Goal: Check status: Check status

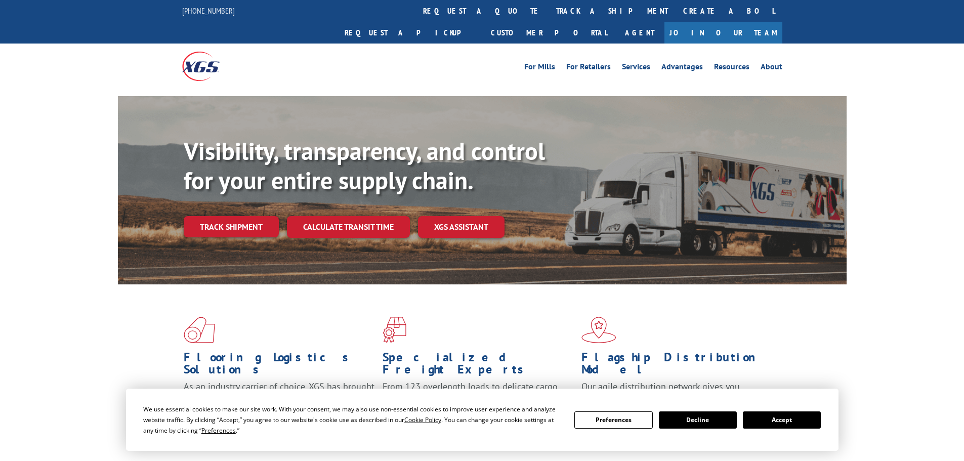
click at [806, 427] on button "Accept" at bounding box center [782, 420] width 78 height 17
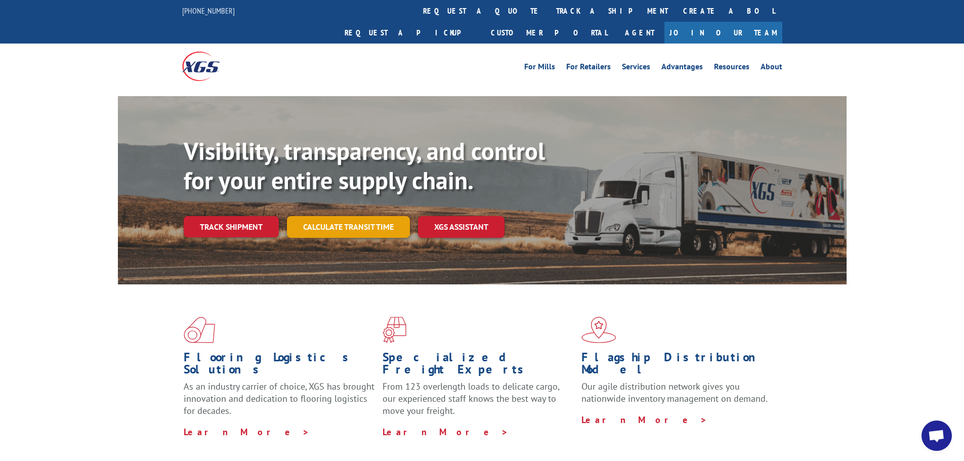
click at [372, 216] on link "Calculate transit time" at bounding box center [348, 227] width 123 height 22
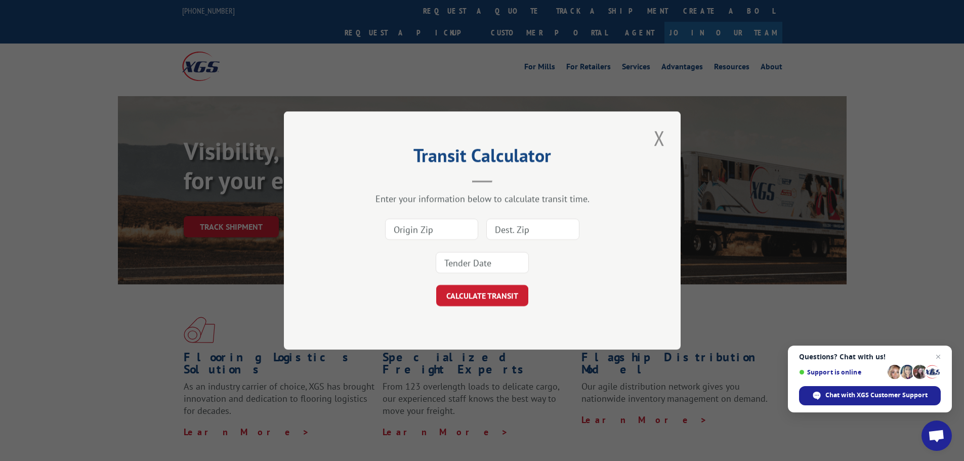
click at [253, 290] on div "Transit Calculator Enter your information below to calculate transit time. CALC…" at bounding box center [482, 230] width 964 height 461
click at [661, 139] on button "Close modal" at bounding box center [659, 138] width 17 height 28
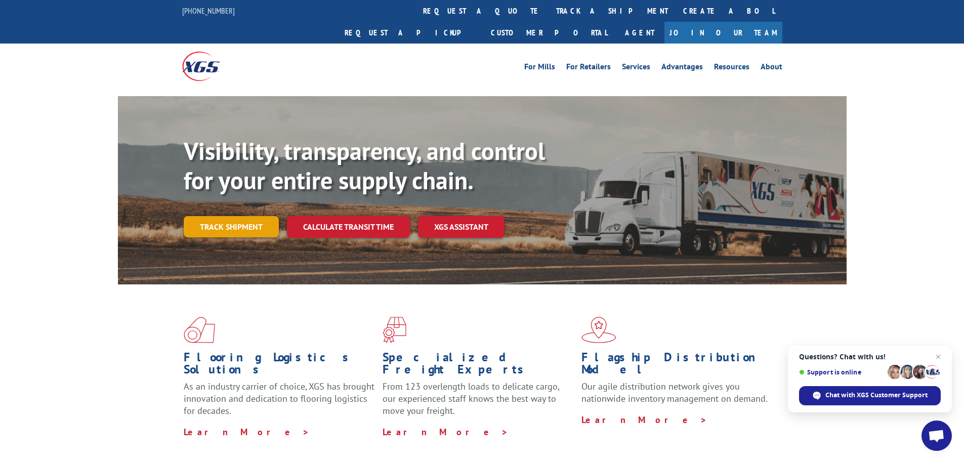
click at [221, 216] on link "Track shipment" at bounding box center [231, 226] width 95 height 21
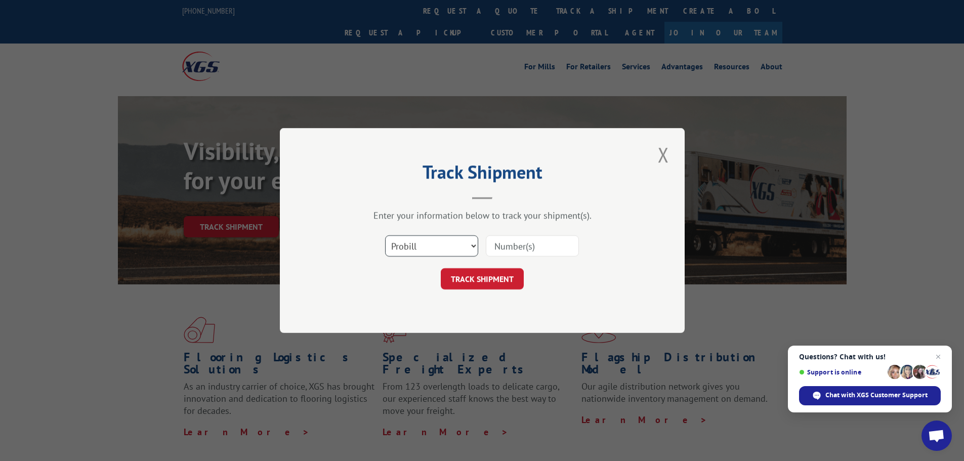
click at [406, 238] on select "Select category... Probill BOL PO" at bounding box center [431, 245] width 93 height 21
select select "bol"
click at [385, 235] on select "Select category... Probill BOL PO" at bounding box center [431, 245] width 93 height 21
click at [514, 250] on input at bounding box center [532, 245] width 93 height 21
paste input "5939811"
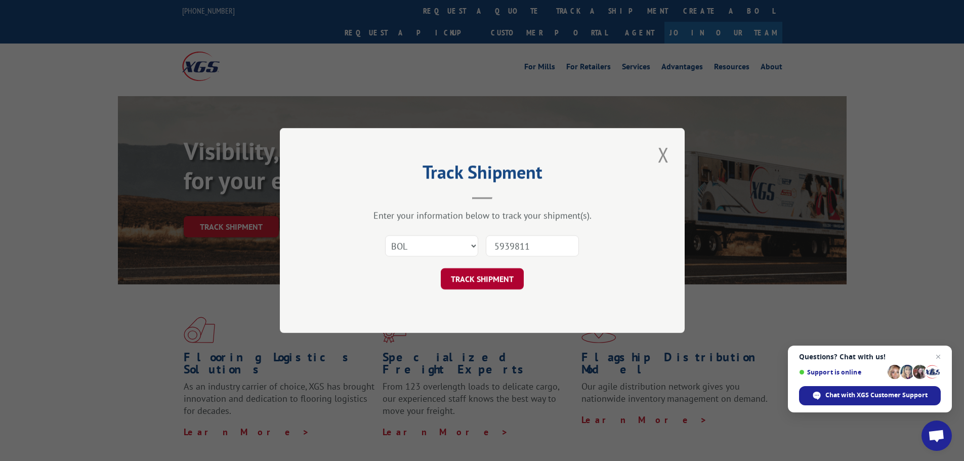
type input "5939811"
click at [488, 280] on button "TRACK SHIPMENT" at bounding box center [482, 278] width 83 height 21
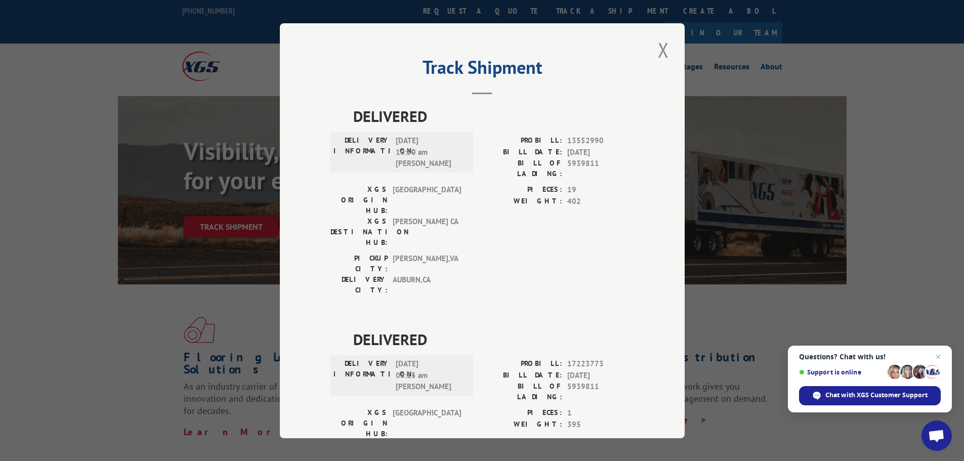
click at [64, 266] on div "Track Shipment DELIVERED DELIVERY INFORMATION: [DATE] 10:50 am [PERSON_NAME]: 1…" at bounding box center [482, 230] width 964 height 461
click at [665, 47] on button "Close modal" at bounding box center [663, 50] width 17 height 28
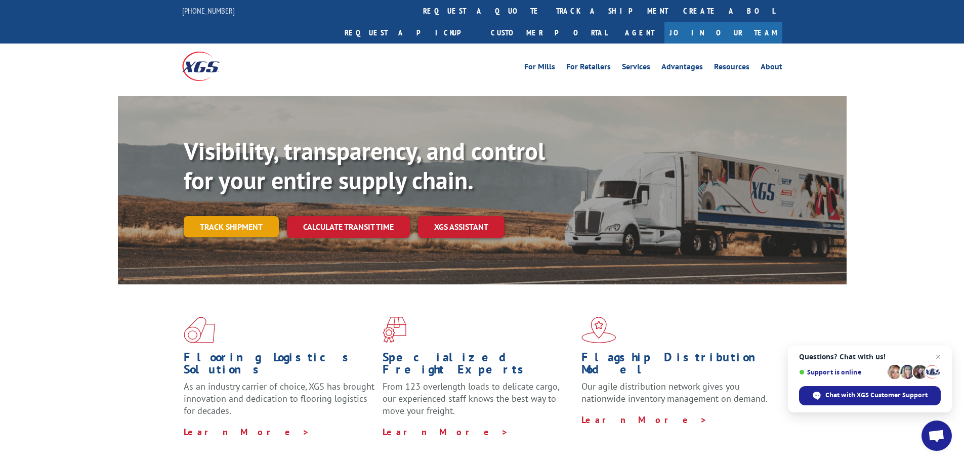
click at [243, 216] on link "Track shipment" at bounding box center [231, 226] width 95 height 21
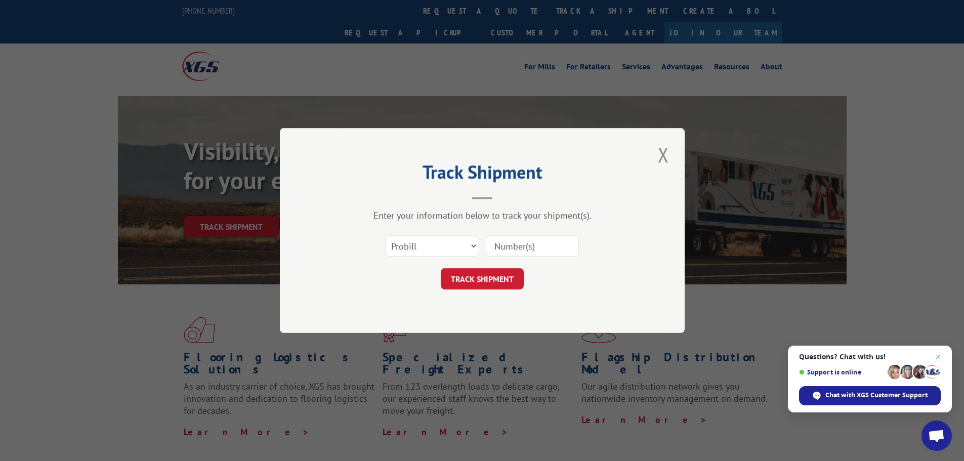
click at [389, 229] on div "Select category... Probill BOL PO" at bounding box center [483, 245] width 304 height 33
click at [401, 242] on select "Select category... Probill BOL PO" at bounding box center [431, 245] width 93 height 21
select select "bol"
click at [385, 235] on select "Select category... Probill BOL PO" at bounding box center [431, 245] width 93 height 21
click at [538, 243] on input at bounding box center [532, 245] width 93 height 21
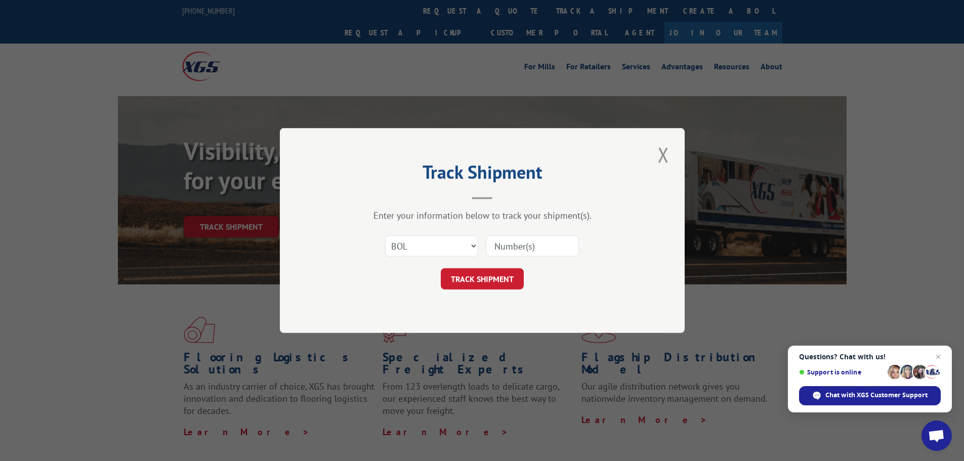
paste input "5939811"
type input "5939811"
click at [485, 281] on button "TRACK SHIPMENT" at bounding box center [482, 278] width 83 height 21
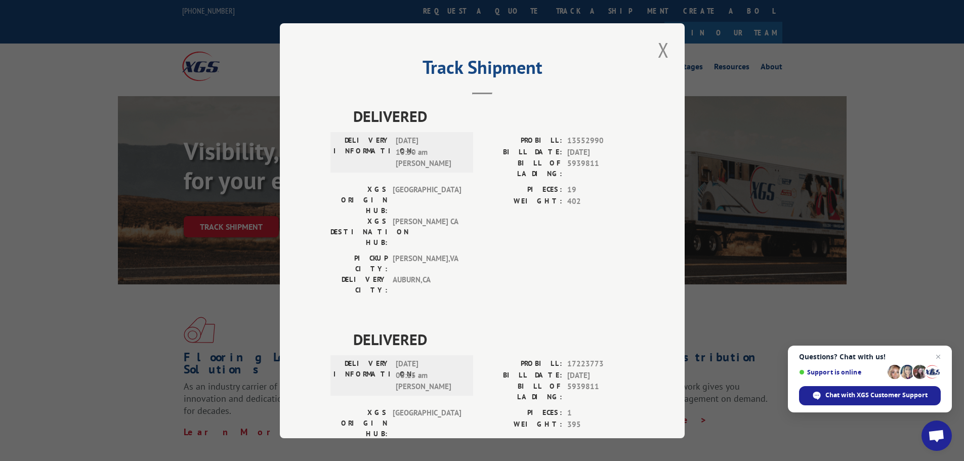
click at [130, 288] on div "Track Shipment DELIVERED DELIVERY INFORMATION: [DATE] 10:50 am [PERSON_NAME]: 1…" at bounding box center [482, 230] width 964 height 461
click at [660, 52] on button "Close modal" at bounding box center [663, 50] width 17 height 28
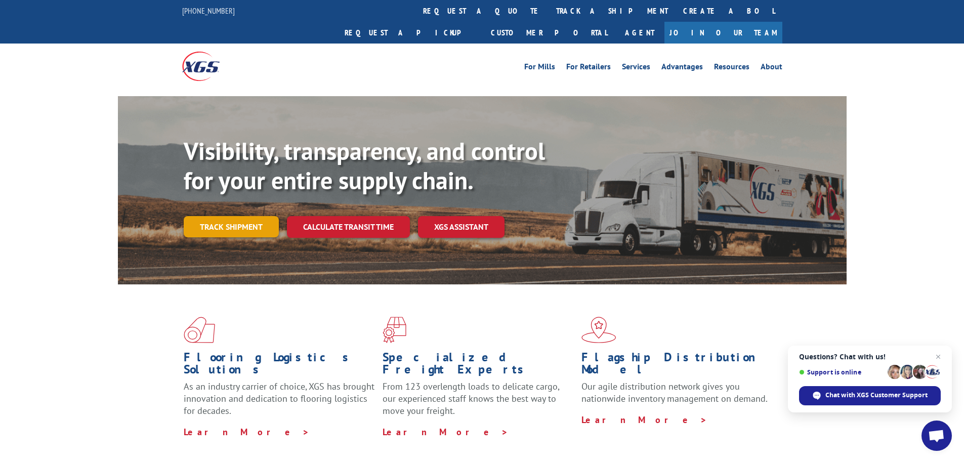
click at [223, 216] on link "Track shipment" at bounding box center [231, 226] width 95 height 21
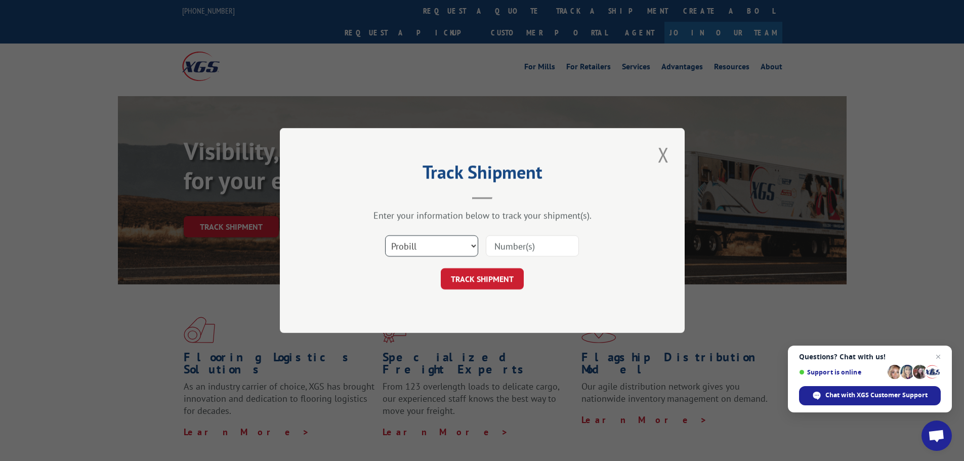
click at [412, 238] on select "Select category... Probill BOL PO" at bounding box center [431, 245] width 93 height 21
select select "bol"
click at [385, 235] on select "Select category... Probill BOL PO" at bounding box center [431, 245] width 93 height 21
drag, startPoint x: 475, startPoint y: 244, endPoint x: 537, endPoint y: 241, distance: 61.8
click at [475, 244] on select "Select category... Probill BOL PO" at bounding box center [431, 245] width 93 height 21
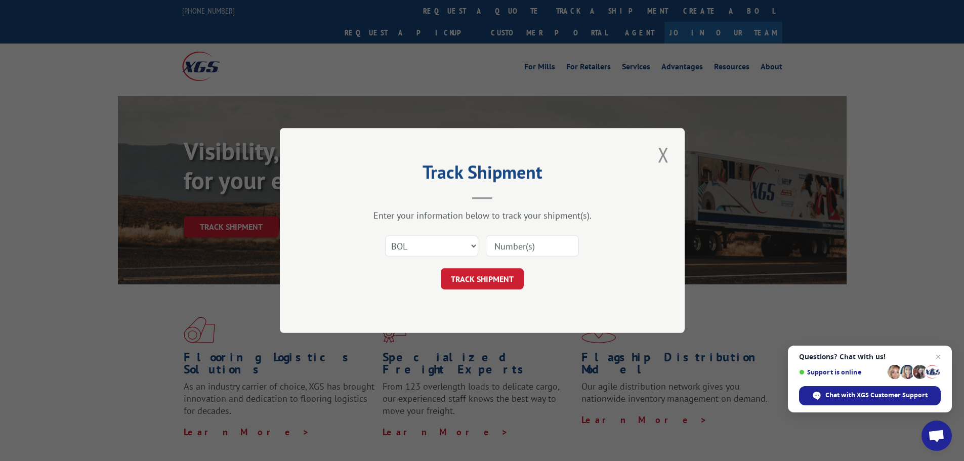
click at [540, 239] on input at bounding box center [532, 245] width 93 height 21
paste input "5944433"
type input "5944433"
click at [494, 278] on button "TRACK SHIPMENT" at bounding box center [482, 278] width 83 height 21
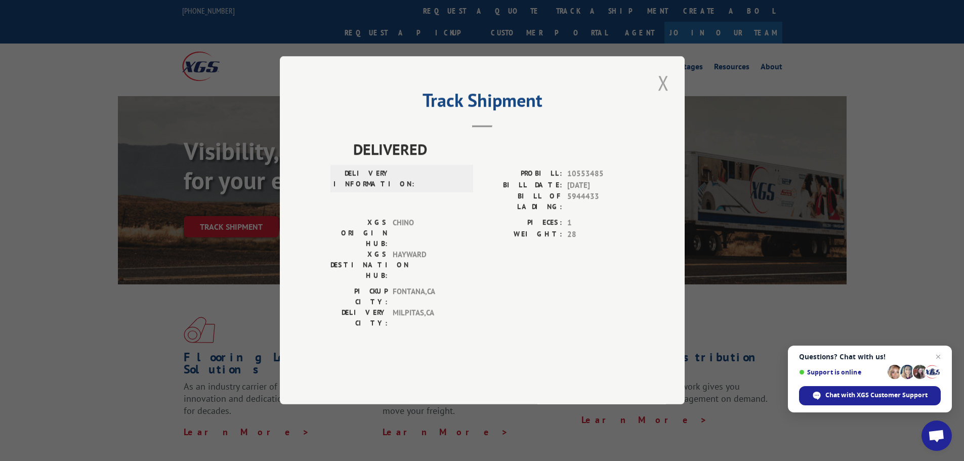
click at [667, 97] on button "Close modal" at bounding box center [663, 83] width 17 height 28
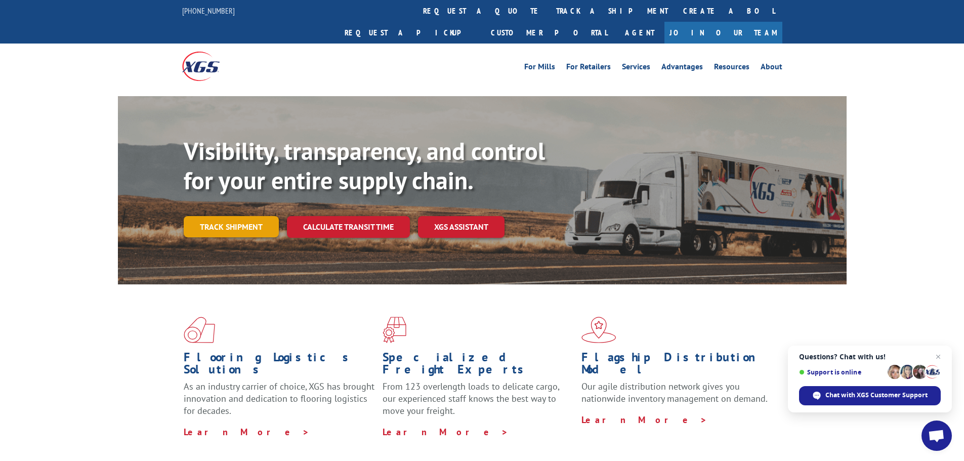
click at [266, 216] on link "Track shipment" at bounding box center [231, 226] width 95 height 21
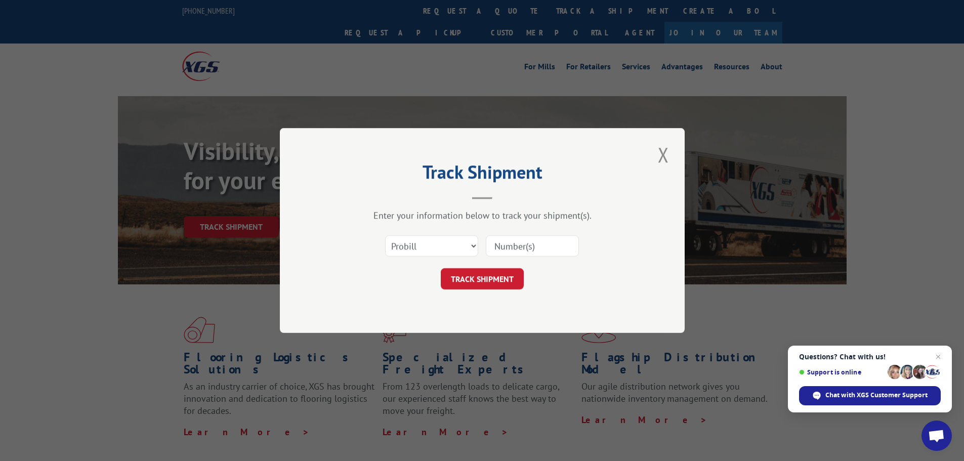
click at [526, 251] on input at bounding box center [532, 245] width 93 height 21
paste input "5944433"
type input "5944433"
click at [492, 273] on button "TRACK SHIPMENT" at bounding box center [482, 278] width 83 height 21
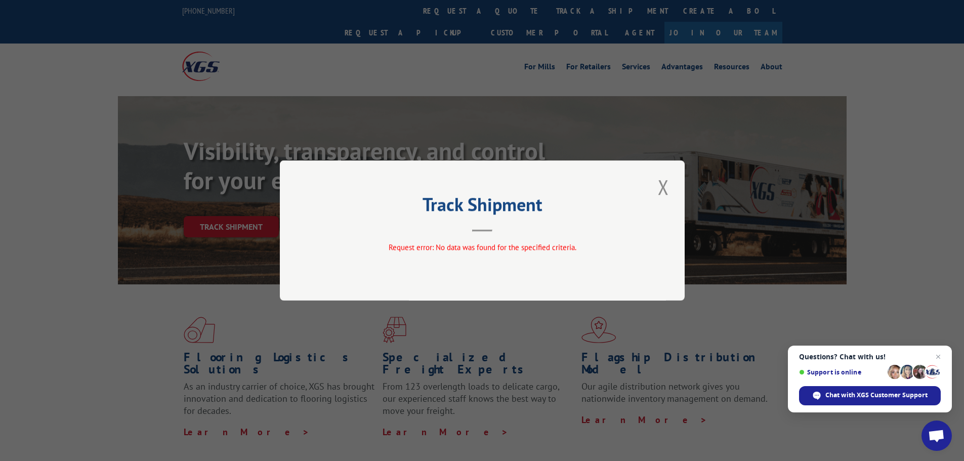
click at [660, 186] on button "Close modal" at bounding box center [663, 187] width 17 height 28
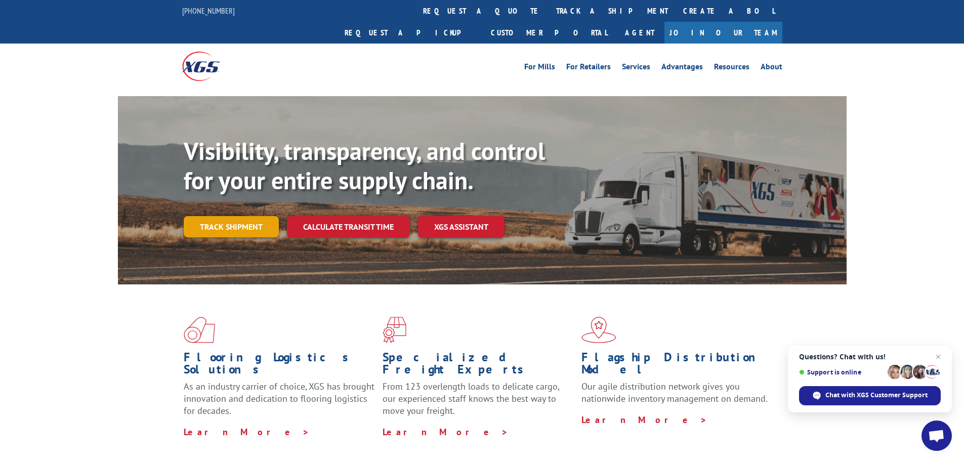
click at [253, 216] on link "Track shipment" at bounding box center [231, 226] width 95 height 21
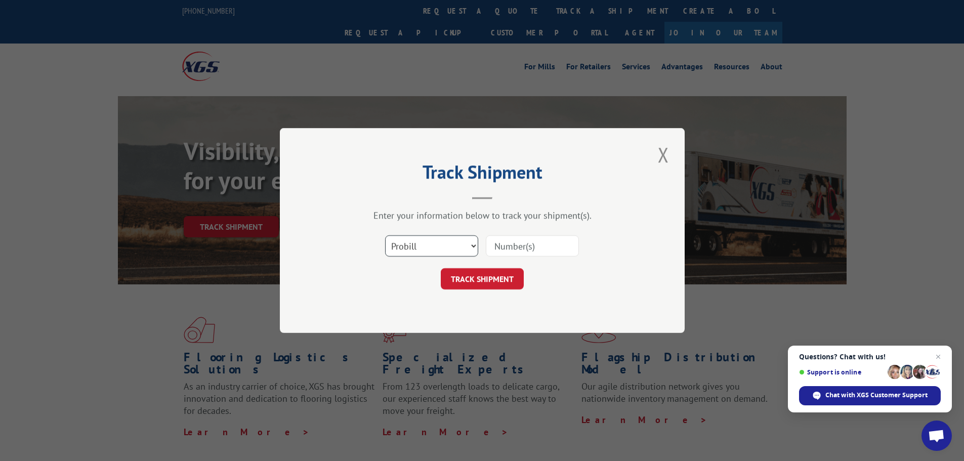
click at [429, 250] on select "Select category... Probill BOL PO" at bounding box center [431, 245] width 93 height 21
select select "bol"
click at [385, 235] on select "Select category... Probill BOL PO" at bounding box center [431, 245] width 93 height 21
click at [514, 254] on input at bounding box center [532, 245] width 93 height 21
paste input "5944433"
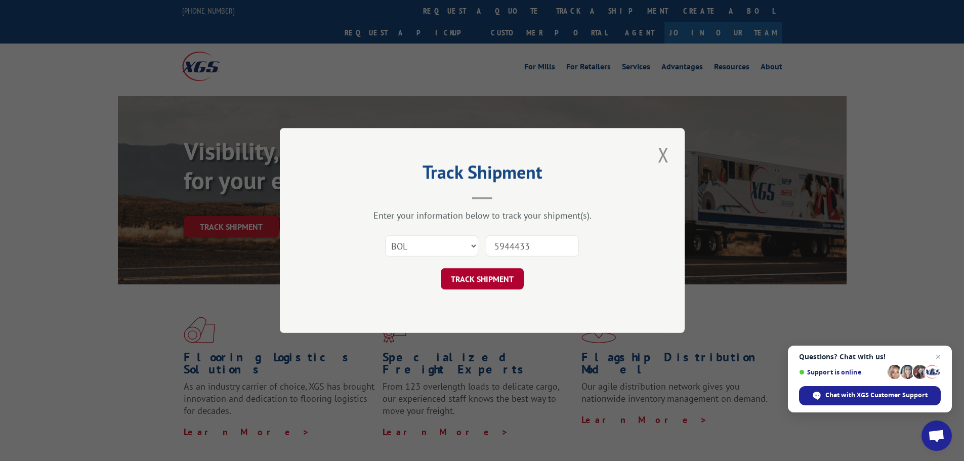
type input "5944433"
click at [476, 286] on button "TRACK SHIPMENT" at bounding box center [482, 278] width 83 height 21
